Goal: Transaction & Acquisition: Purchase product/service

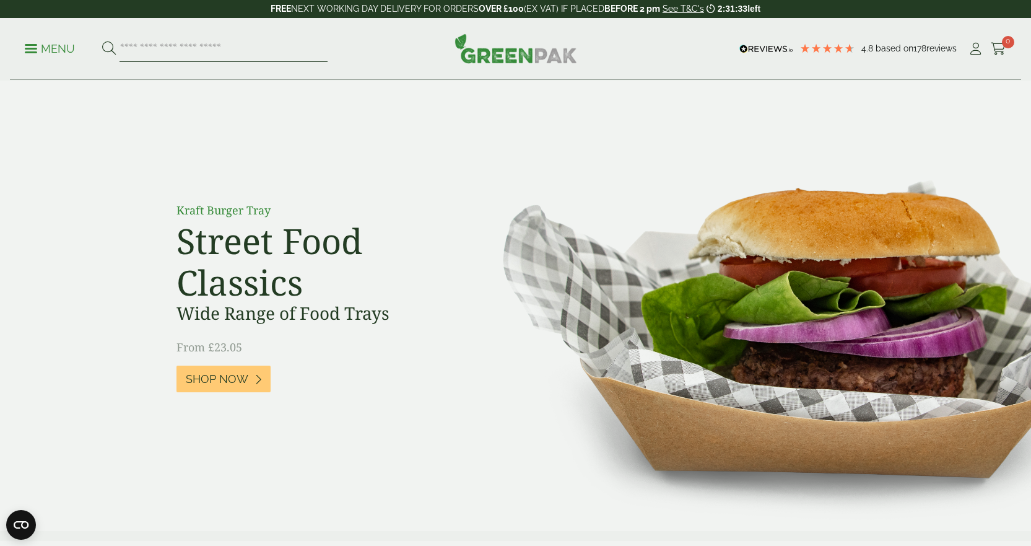
click at [167, 48] on input "search" at bounding box center [224, 49] width 208 height 26
type input "*"
click at [973, 49] on icon at bounding box center [975, 49] width 15 height 12
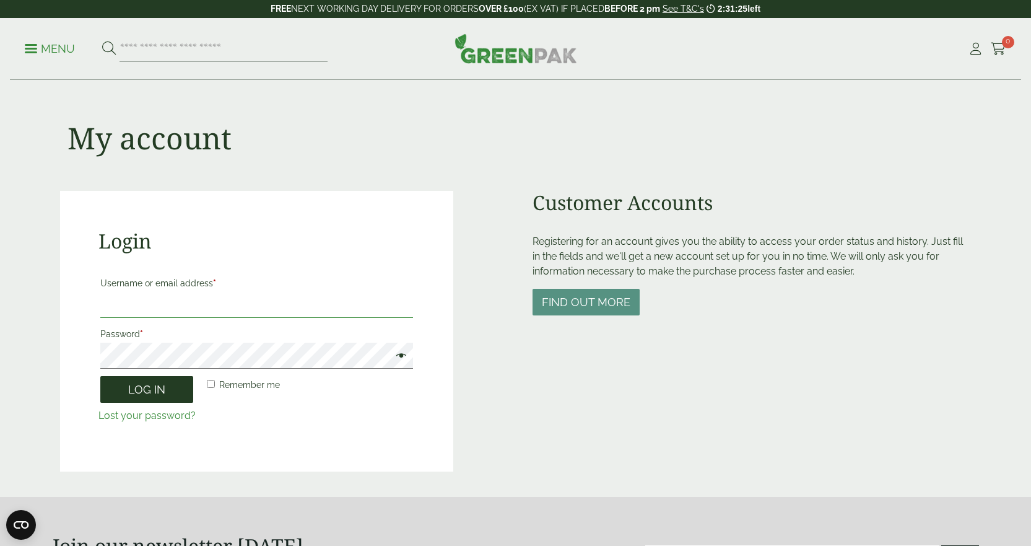
type input "**********"
click at [146, 392] on button "Log in" at bounding box center [146, 389] width 93 height 27
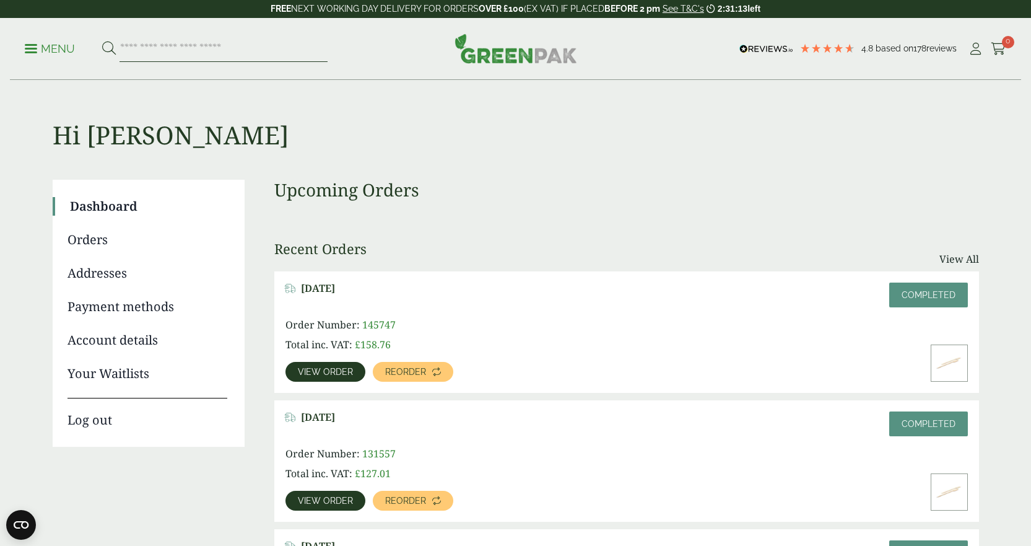
click at [160, 53] on input "search" at bounding box center [224, 49] width 208 height 26
type input "*********"
click at [102, 41] on button at bounding box center [109, 49] width 14 height 16
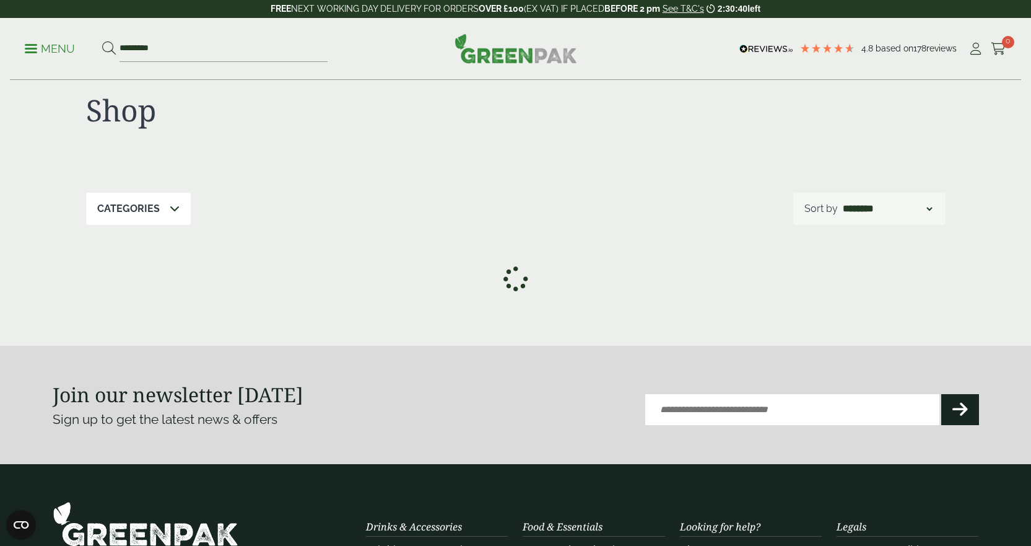
scroll to position [33, 0]
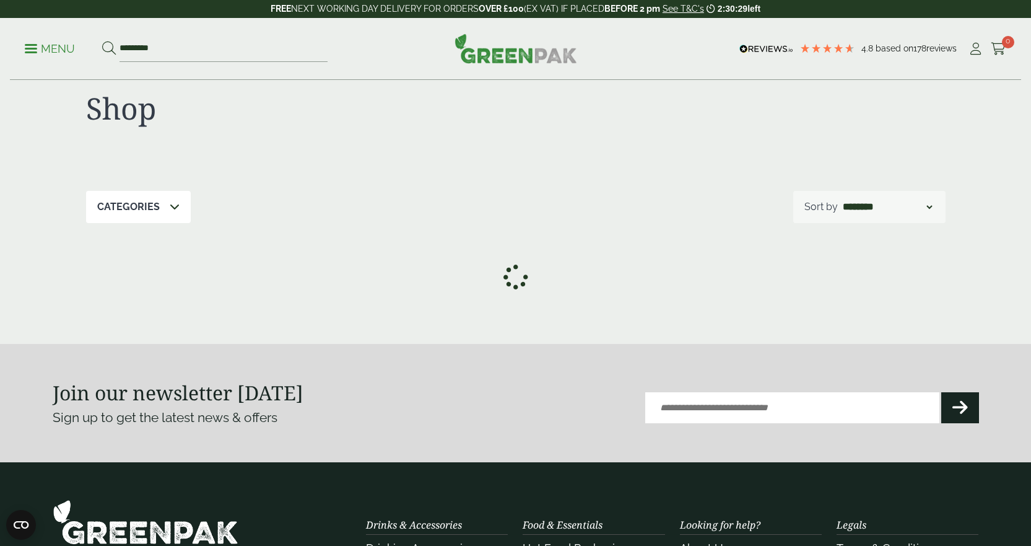
click at [175, 210] on icon at bounding box center [175, 206] width 10 height 10
click at [127, 277] on label "On The Go Boxes (6)" at bounding box center [156, 275] width 82 height 9
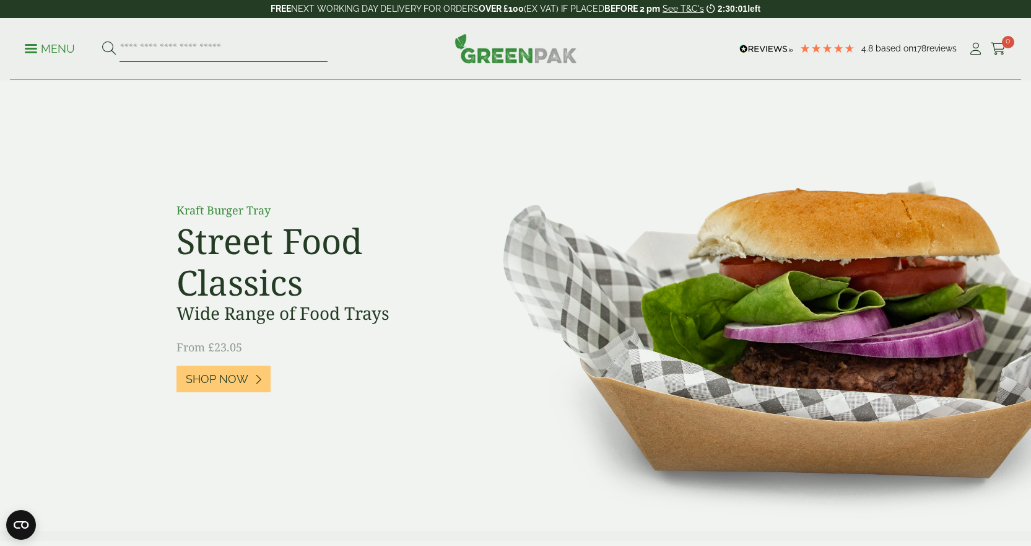
click at [175, 47] on input "search" at bounding box center [224, 49] width 208 height 26
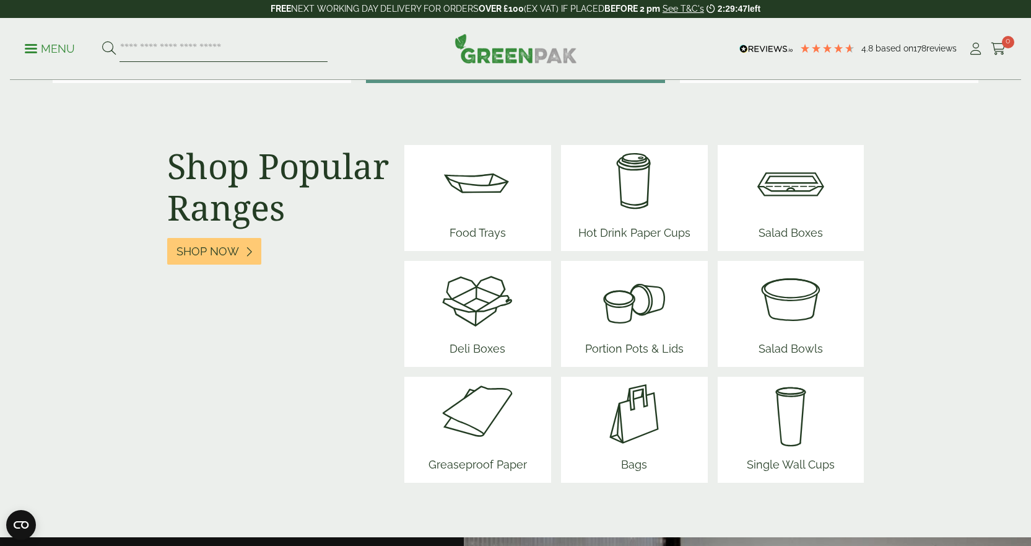
scroll to position [1411, 0]
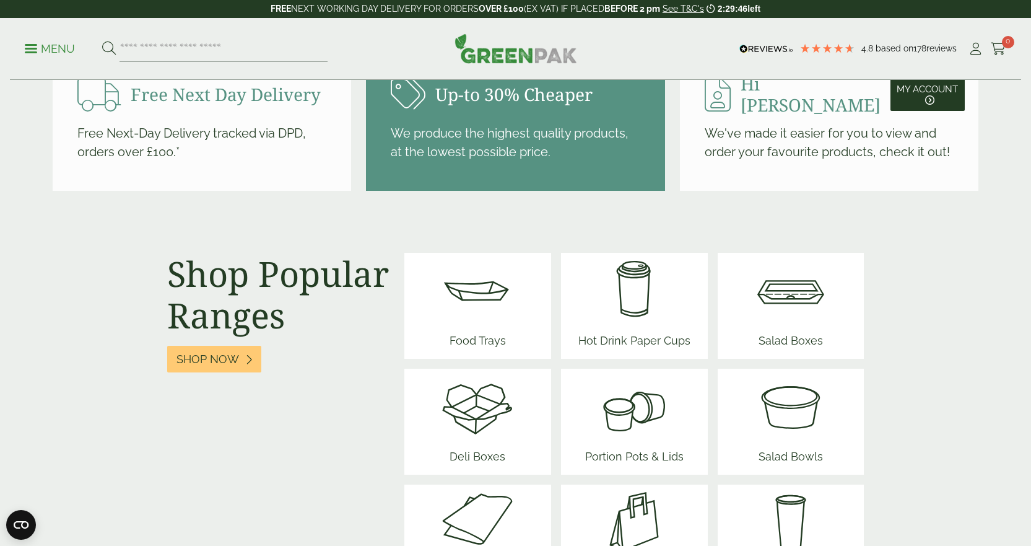
click at [794, 298] on img at bounding box center [791, 290] width 74 height 74
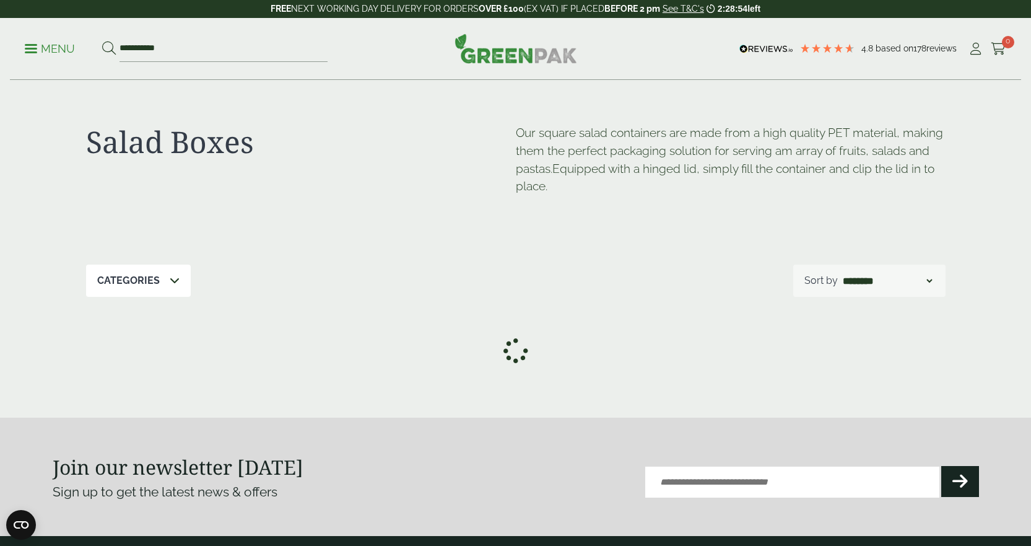
click at [520, 343] on icon at bounding box center [515, 351] width 38 height 50
click at [520, 343] on icon at bounding box center [515, 350] width 37 height 49
click at [974, 50] on icon at bounding box center [975, 49] width 15 height 12
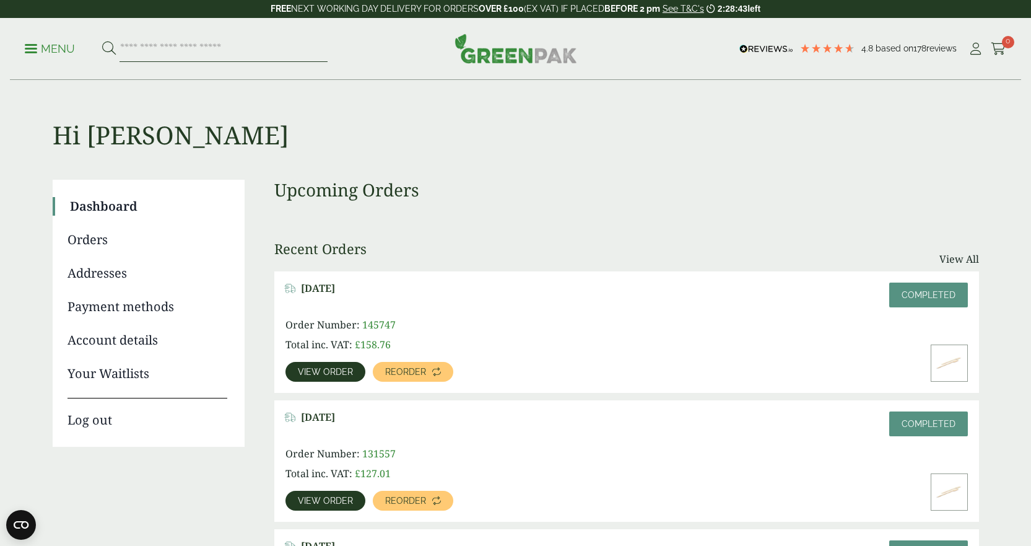
click at [154, 45] on input "search" at bounding box center [224, 49] width 208 height 26
type input "*********"
click at [102, 41] on button at bounding box center [109, 49] width 14 height 16
